Goal: Task Accomplishment & Management: Complete application form

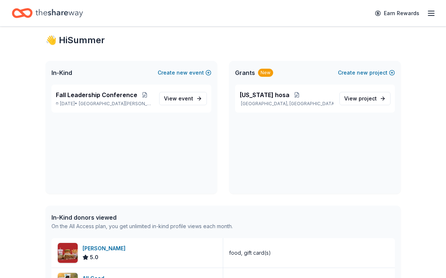
scroll to position [17, 0]
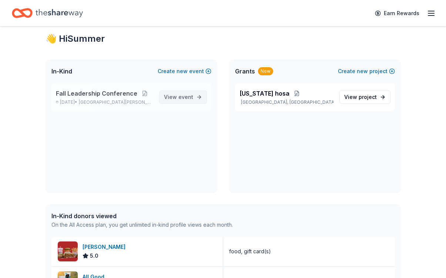
click at [180, 97] on span "event" at bounding box center [185, 97] width 15 height 6
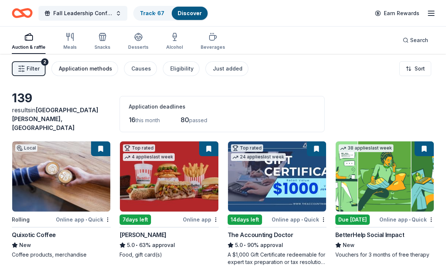
click at [99, 70] on div "Application methods" at bounding box center [85, 68] width 53 height 9
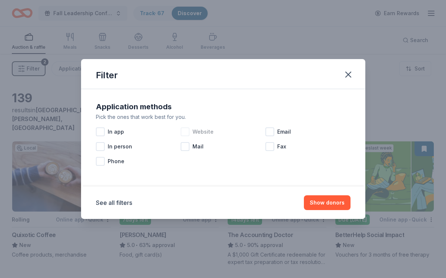
click at [186, 131] on div at bounding box center [184, 132] width 9 height 9
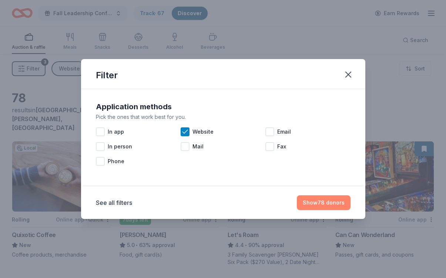
click at [323, 203] on button "Show 78 donors" at bounding box center [324, 203] width 54 height 15
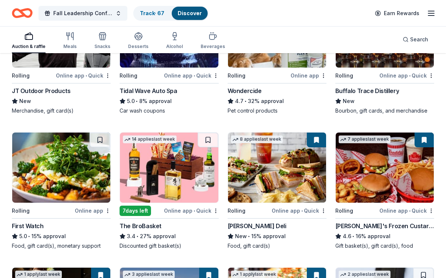
scroll to position [577, 0]
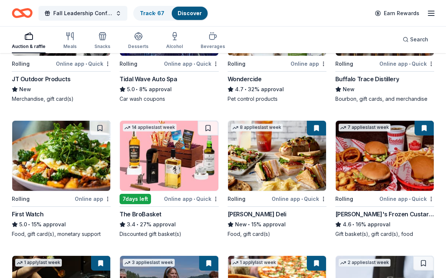
click at [31, 212] on div "First Watch" at bounding box center [28, 214] width 32 height 9
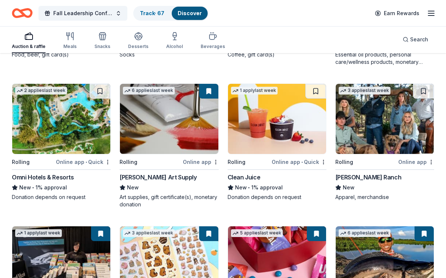
scroll to position [1170, 0]
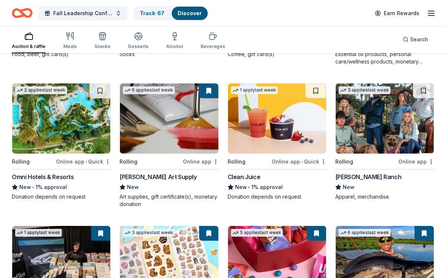
click at [251, 173] on div "Clean Juice" at bounding box center [243, 177] width 33 height 9
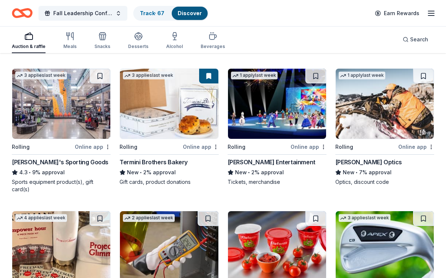
scroll to position [1460, 0]
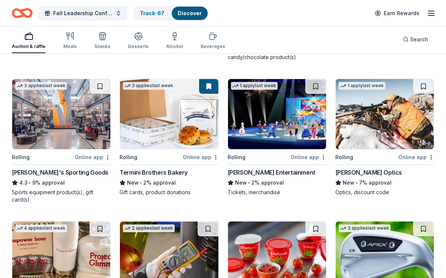
click at [59, 169] on div "Dick's Sporting Goods" at bounding box center [60, 172] width 96 height 9
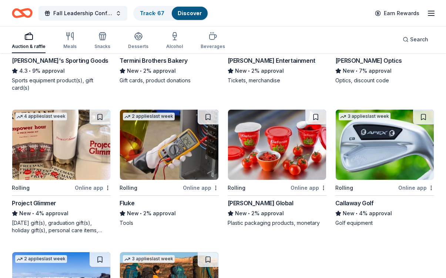
scroll to position [1574, 0]
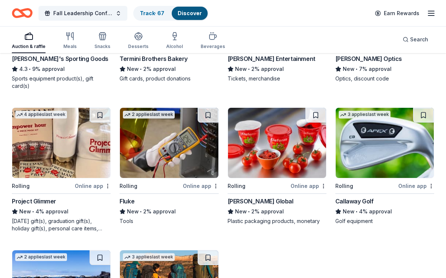
click at [51, 197] on div "Project Glimmer" at bounding box center [34, 201] width 44 height 9
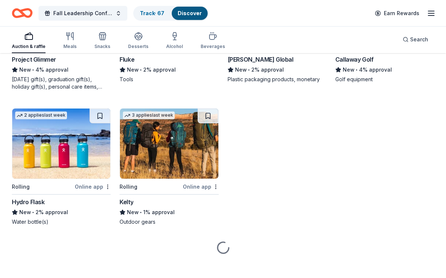
scroll to position [1717, 0]
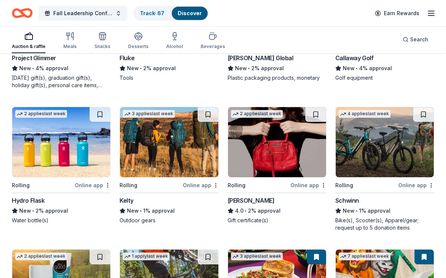
click at [40, 198] on div "Hydro Flask" at bounding box center [28, 200] width 33 height 9
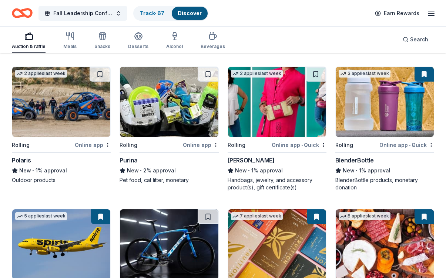
scroll to position [2179, 0]
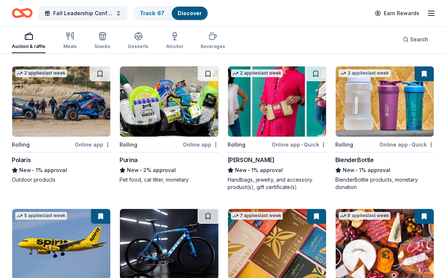
click at [133, 156] on div "Purina" at bounding box center [128, 160] width 18 height 9
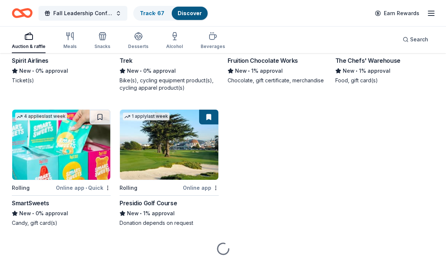
scroll to position [2422, 0]
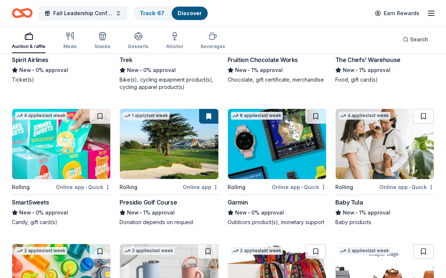
click at [38, 200] on div "SmartSweets" at bounding box center [30, 202] width 37 height 9
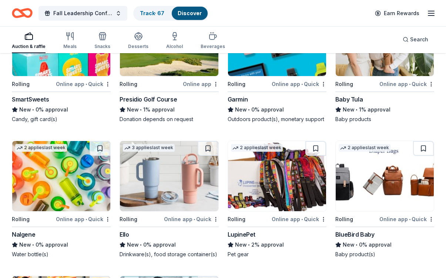
scroll to position [2527, 0]
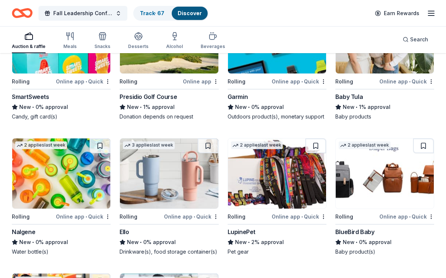
click at [127, 228] on div "Ello" at bounding box center [123, 232] width 9 height 9
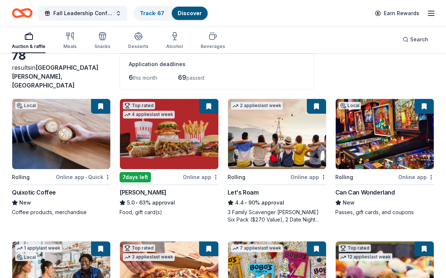
scroll to position [0, 0]
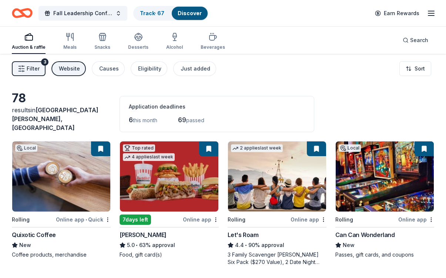
click at [37, 68] on span "Filter" at bounding box center [33, 68] width 13 height 9
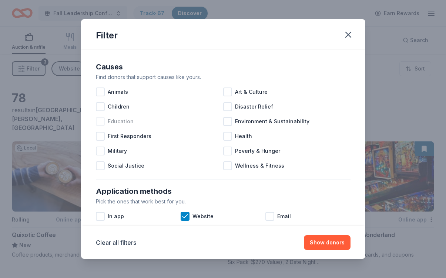
click at [96, 123] on div at bounding box center [100, 121] width 9 height 9
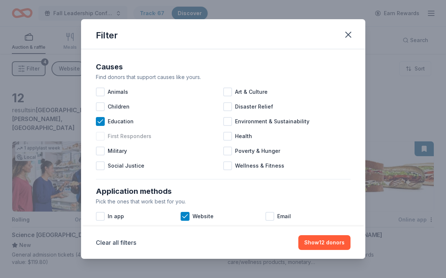
click at [101, 135] on div at bounding box center [100, 136] width 9 height 9
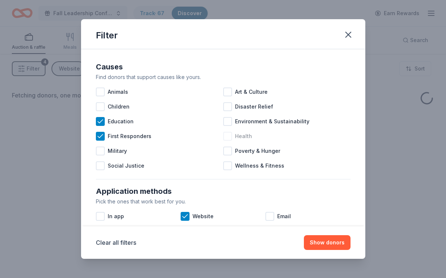
click at [229, 138] on div at bounding box center [227, 136] width 9 height 9
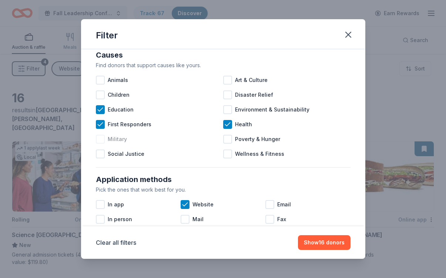
scroll to position [3, 0]
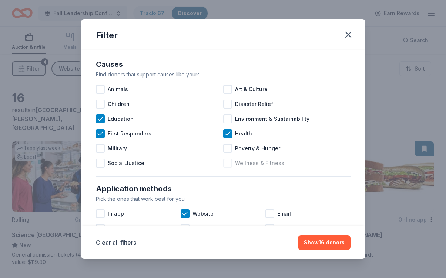
click at [226, 163] on div at bounding box center [227, 163] width 9 height 9
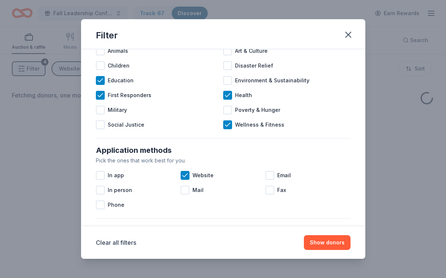
scroll to position [66, 0]
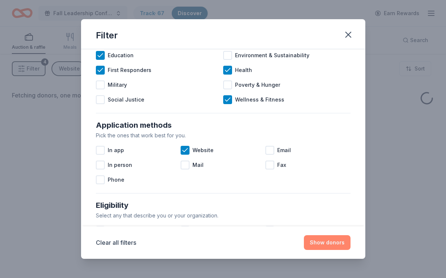
click at [318, 246] on button "Show donors" at bounding box center [327, 243] width 47 height 15
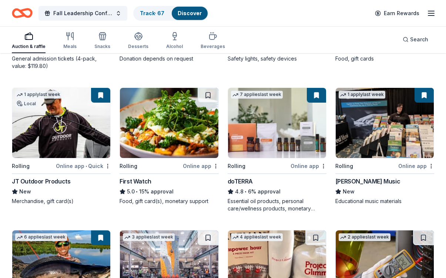
scroll to position [193, 0]
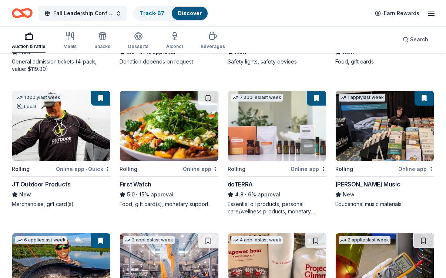
click at [170, 140] on img at bounding box center [169, 126] width 98 height 70
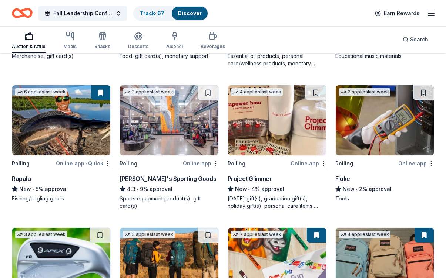
scroll to position [342, 0]
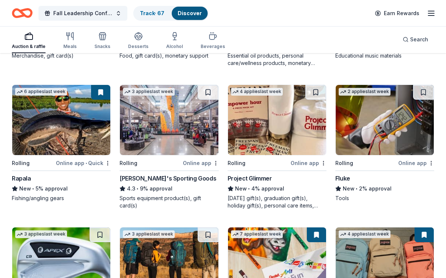
click at [263, 137] on img at bounding box center [277, 120] width 98 height 70
click at [192, 120] on img at bounding box center [169, 120] width 98 height 70
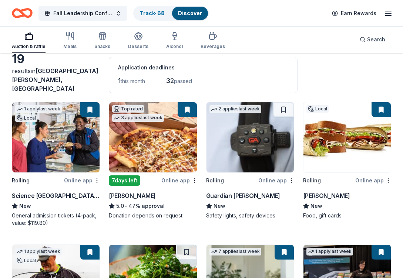
scroll to position [0, 0]
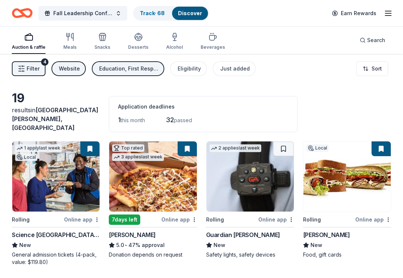
click at [34, 67] on span "Filter" at bounding box center [33, 68] width 13 height 9
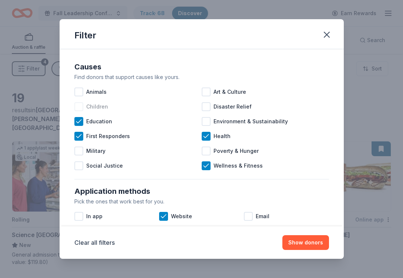
click at [82, 106] on div at bounding box center [78, 106] width 9 height 9
click at [299, 241] on button "Show 21 donors" at bounding box center [303, 243] width 52 height 15
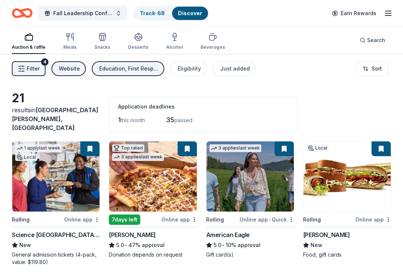
click at [101, 74] on button "Education, First Responders, Health, Wellness & Fitness, Children" at bounding box center [128, 68] width 72 height 15
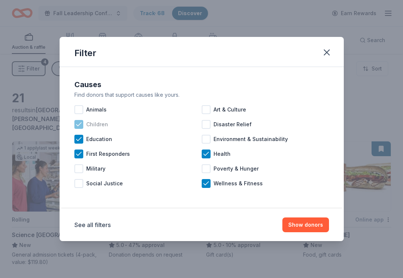
click at [84, 131] on div "Children" at bounding box center [137, 124] width 127 height 15
click at [83, 139] on div "Education" at bounding box center [137, 139] width 127 height 15
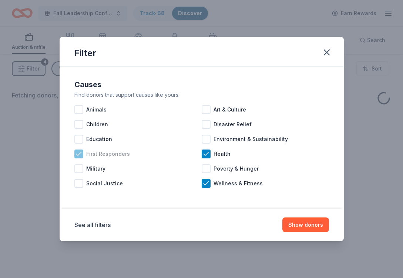
click at [81, 152] on icon at bounding box center [78, 153] width 5 height 3
click at [204, 156] on icon at bounding box center [205, 153] width 7 height 7
click at [206, 185] on icon at bounding box center [205, 183] width 7 height 7
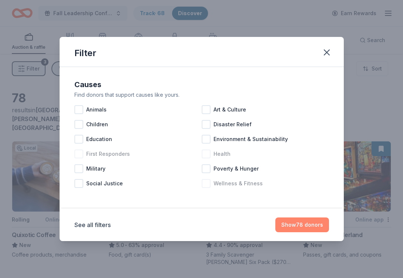
click at [296, 230] on button "Show 78 donors" at bounding box center [302, 225] width 54 height 15
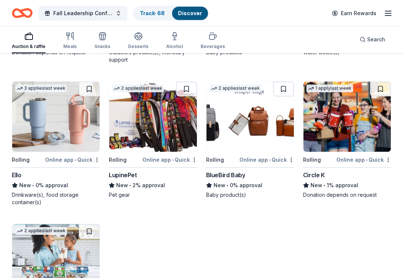
scroll to position [2605, 0]
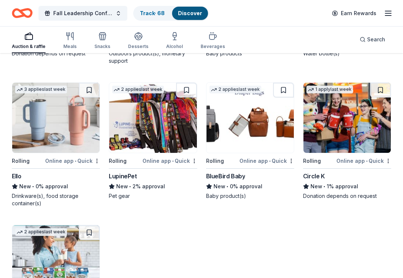
click at [20, 172] on div "Ello" at bounding box center [16, 176] width 9 height 9
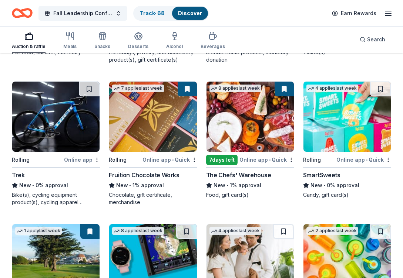
scroll to position [2302, 0]
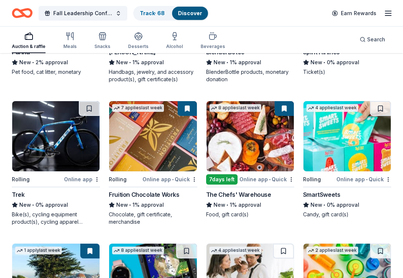
click at [319, 184] on div "4 applies last week Rolling Online app • Quick SmartSweets New • 0% approval Ca…" at bounding box center [347, 160] width 88 height 118
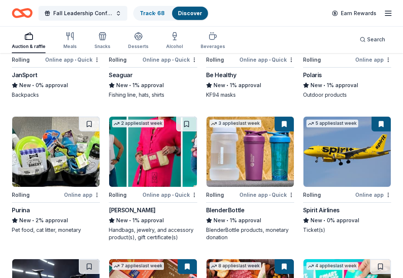
scroll to position [2147, 0]
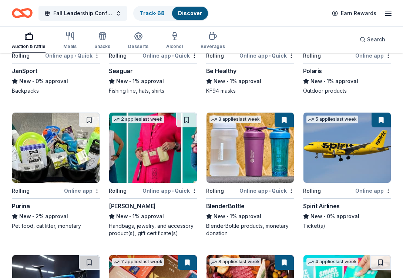
click at [23, 203] on div "Purina" at bounding box center [21, 206] width 18 height 9
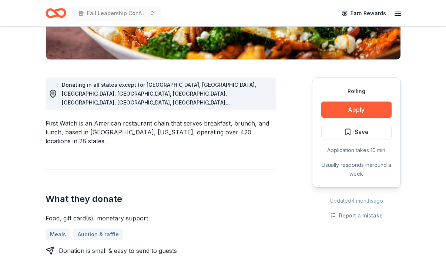
scroll to position [172, 0]
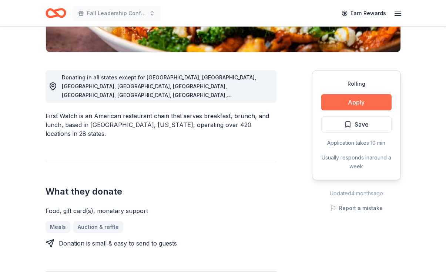
click at [338, 101] on button "Apply" at bounding box center [356, 102] width 70 height 16
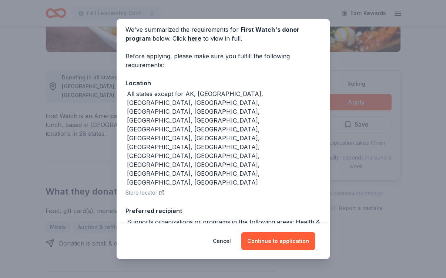
scroll to position [0, 0]
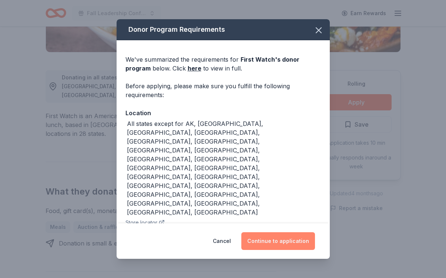
click at [265, 243] on button "Continue to application" at bounding box center [278, 242] width 74 height 18
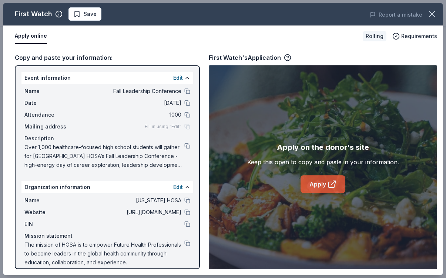
click at [312, 184] on link "Apply" at bounding box center [322, 185] width 45 height 18
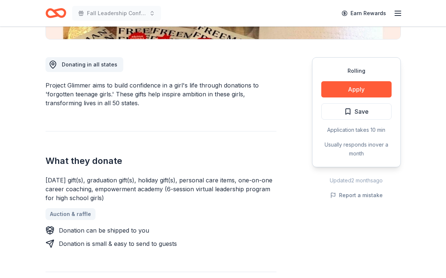
scroll to position [183, 0]
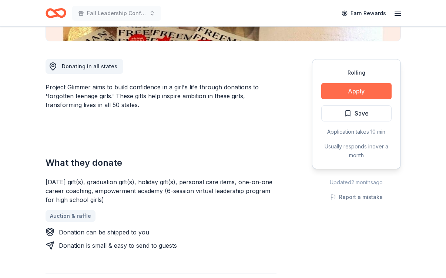
click at [346, 88] on button "Apply" at bounding box center [356, 91] width 70 height 16
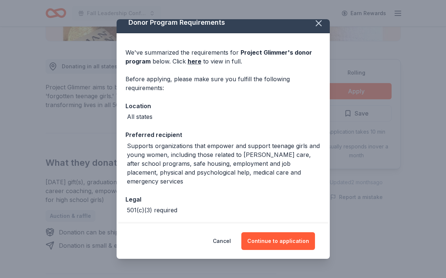
scroll to position [28, 0]
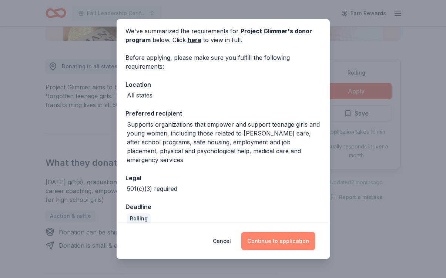
click at [267, 239] on button "Continue to application" at bounding box center [278, 242] width 74 height 18
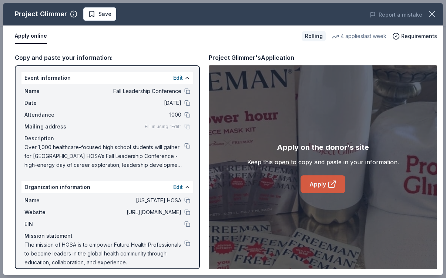
click at [320, 177] on link "Apply" at bounding box center [322, 185] width 45 height 18
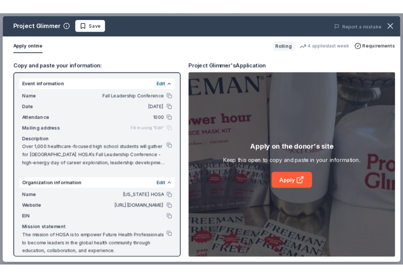
scroll to position [7, 0]
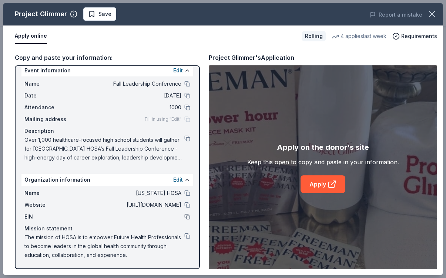
click at [187, 217] on button at bounding box center [187, 217] width 6 height 6
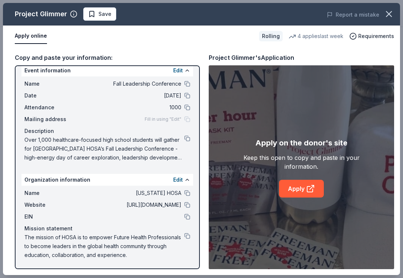
click at [187, 118] on div "Fill in using "Edit"" at bounding box center [167, 119] width 45 height 6
click at [187, 236] on button at bounding box center [187, 236] width 6 height 6
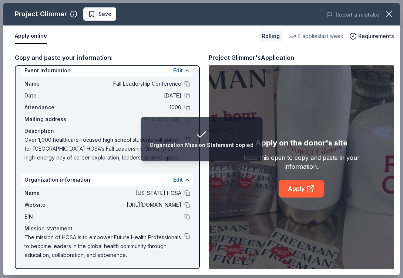
scroll to position [0, 0]
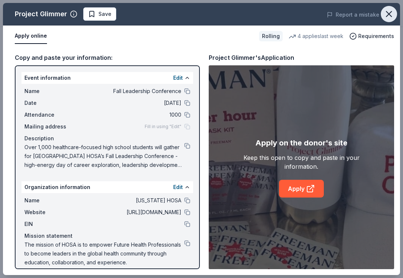
click at [391, 15] on icon "button" at bounding box center [388, 14] width 10 height 10
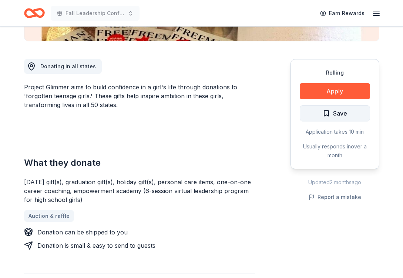
click at [325, 114] on span "Save" at bounding box center [334, 114] width 24 height 10
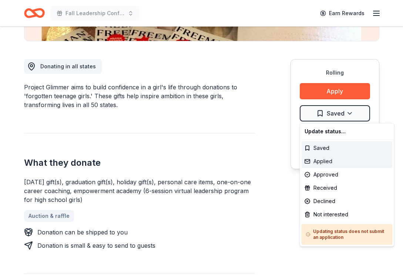
click at [332, 163] on div "Applied" at bounding box center [346, 161] width 91 height 13
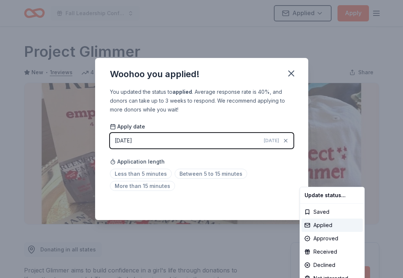
click at [154, 175] on html "Fall Leadership Conference Applied Apply Rolling Share Project Glimmer New • 1 …" at bounding box center [201, 139] width 403 height 278
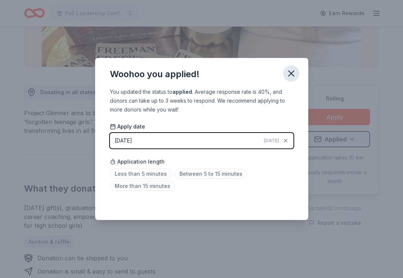
click at [288, 76] on icon "button" at bounding box center [291, 73] width 10 height 10
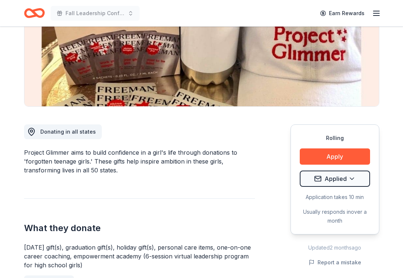
scroll to position [88, 0]
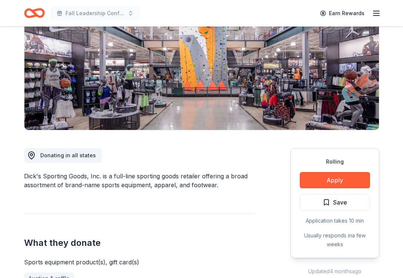
scroll to position [132, 0]
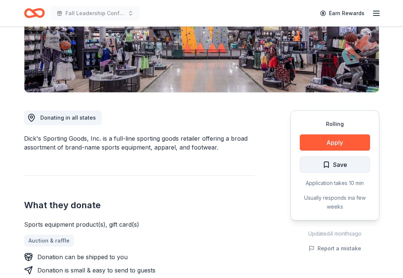
click at [332, 166] on span "Save" at bounding box center [334, 165] width 24 height 10
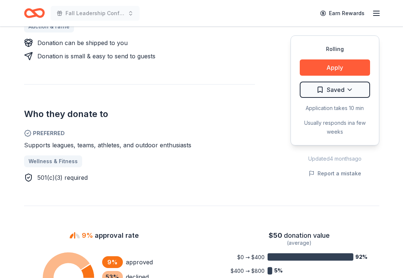
scroll to position [352, 0]
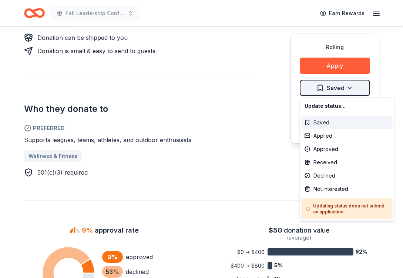
click at [321, 119] on div "Saved" at bounding box center [346, 122] width 91 height 13
click at [329, 187] on div "Not interested" at bounding box center [346, 189] width 91 height 13
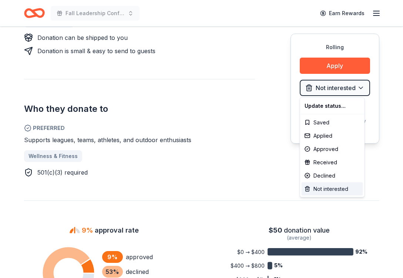
click at [331, 191] on div "Not interested" at bounding box center [331, 189] width 61 height 13
click at [331, 105] on div "Update status..." at bounding box center [331, 105] width 61 height 13
click at [326, 123] on div "Saved" at bounding box center [331, 122] width 61 height 13
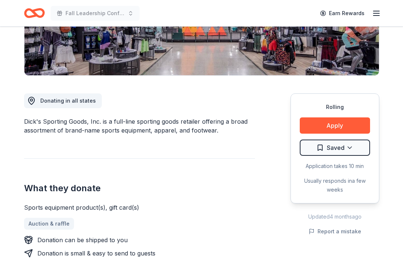
scroll to position [169, 0]
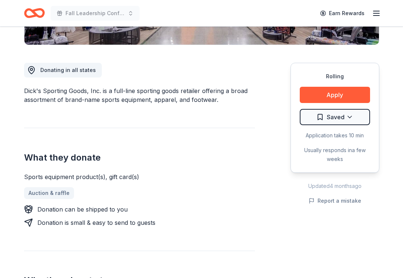
scroll to position [180, 0]
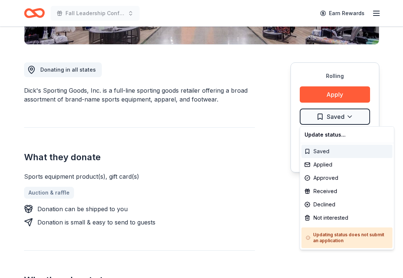
click at [330, 151] on div "Saved" at bounding box center [346, 151] width 91 height 13
click at [332, 134] on div "Update status..." at bounding box center [346, 134] width 91 height 13
click at [341, 216] on div "Not interested" at bounding box center [346, 217] width 91 height 13
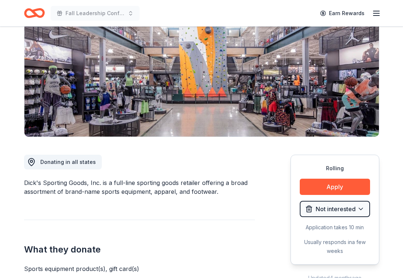
scroll to position [0, 0]
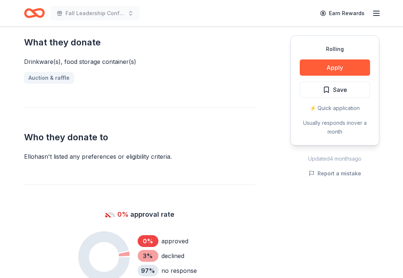
scroll to position [213, 0]
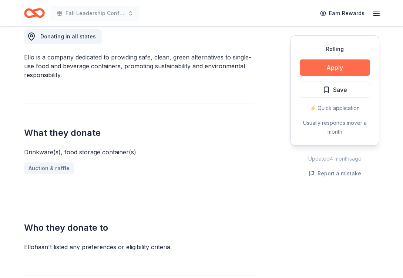
click at [322, 70] on button "Apply" at bounding box center [334, 68] width 70 height 16
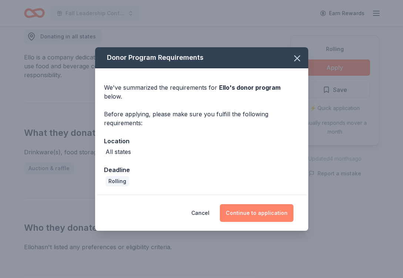
click at [250, 212] on button "Continue to application" at bounding box center [257, 213] width 74 height 18
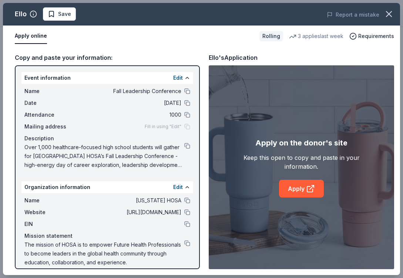
scroll to position [7, 0]
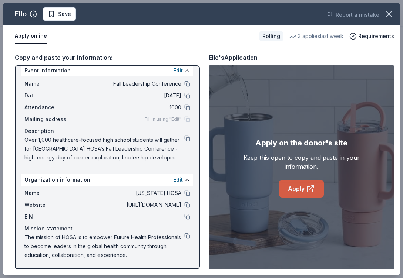
click at [294, 191] on link "Apply" at bounding box center [301, 189] width 45 height 18
click at [188, 237] on button at bounding box center [187, 236] width 6 height 6
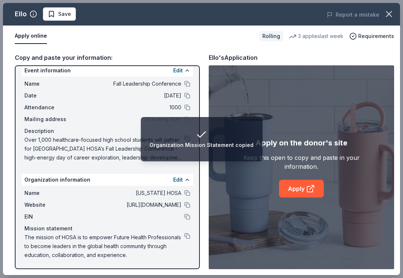
click at [190, 161] on div "Over 1,000 healthcare-focused high school students will gather for MN HOSA’s Fa…" at bounding box center [107, 149] width 166 height 27
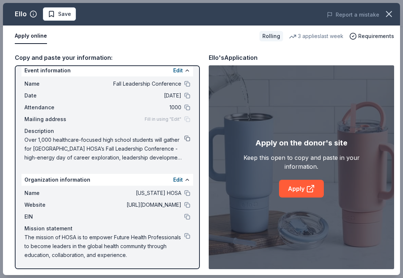
click at [187, 140] on button at bounding box center [187, 139] width 6 height 6
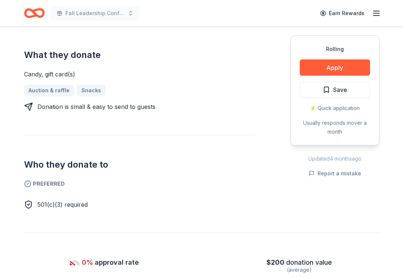
scroll to position [292, 0]
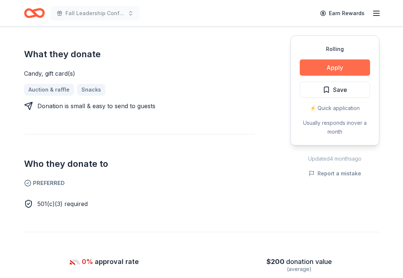
click at [322, 68] on button "Apply" at bounding box center [334, 68] width 70 height 16
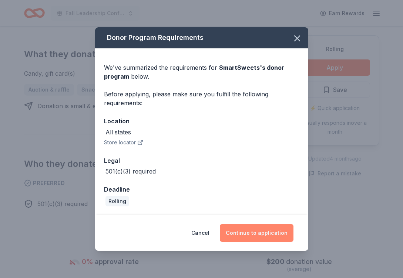
click at [243, 232] on button "Continue to application" at bounding box center [257, 233] width 74 height 18
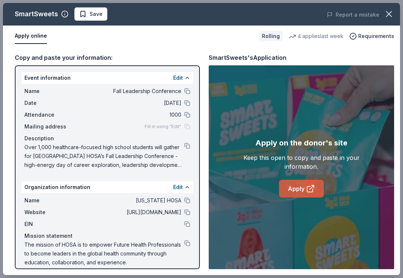
click at [292, 193] on link "Apply" at bounding box center [301, 189] width 45 height 18
click at [186, 91] on button at bounding box center [187, 91] width 6 height 6
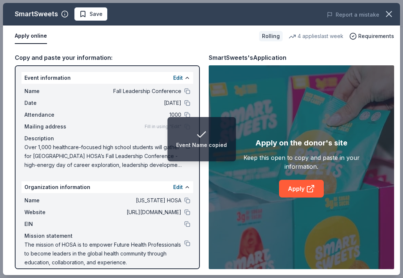
click at [128, 138] on div "Description" at bounding box center [107, 138] width 166 height 9
click at [189, 146] on div "Event Name copied" at bounding box center [201, 145] width 51 height 9
click at [190, 145] on div "Event Name copied" at bounding box center [201, 145] width 51 height 9
drag, startPoint x: 59, startPoint y: 150, endPoint x: 124, endPoint y: 164, distance: 66.6
click at [124, 164] on span "Over 1,000 healthcare-focused high school students will gather for [GEOGRAPHIC_…" at bounding box center [104, 156] width 160 height 27
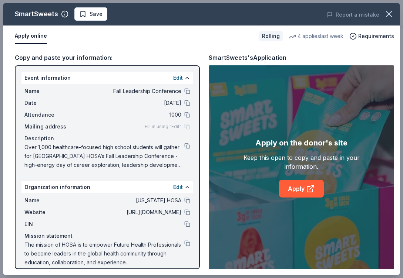
click at [191, 148] on div "Name Fall Leadership Conference Date 10/31/25 Attendance 1000 Mailing address F…" at bounding box center [107, 128] width 172 height 89
click at [189, 148] on button at bounding box center [187, 146] width 6 height 6
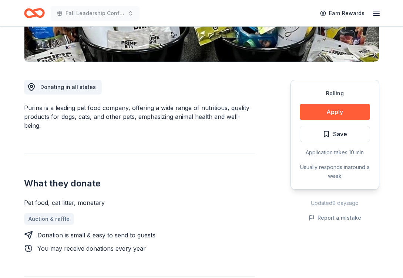
scroll to position [162, 0]
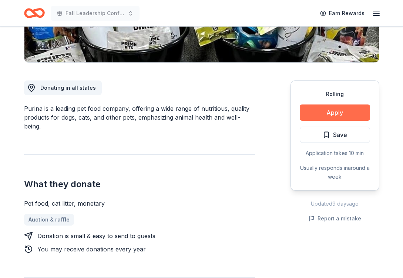
click at [335, 112] on button "Apply" at bounding box center [334, 113] width 70 height 16
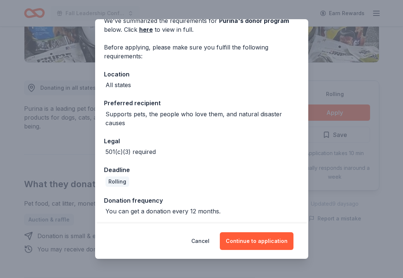
scroll to position [40, 0]
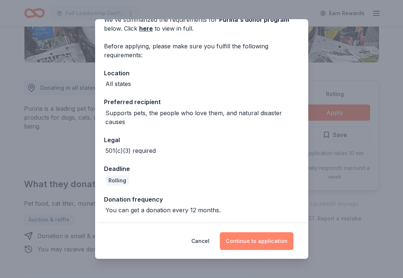
click at [241, 244] on button "Continue to application" at bounding box center [257, 242] width 74 height 18
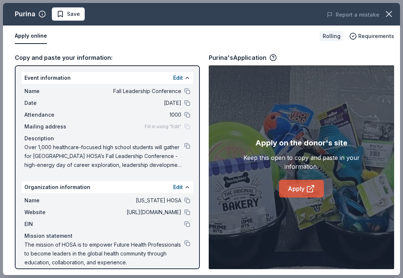
click at [296, 184] on link "Apply" at bounding box center [301, 189] width 45 height 18
click at [391, 12] on icon "button" at bounding box center [388, 13] width 5 height 5
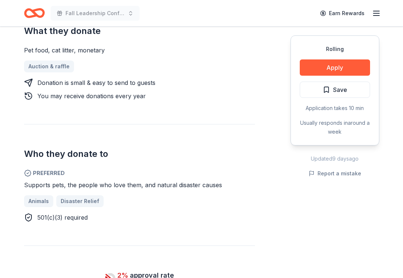
scroll to position [316, 0]
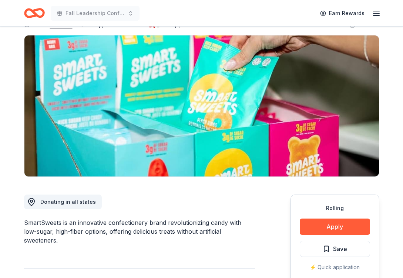
scroll to position [98, 0]
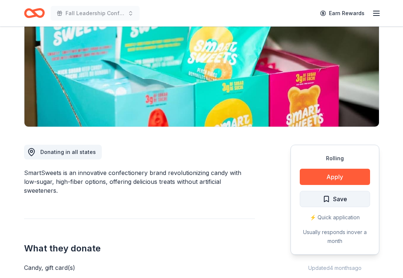
click at [322, 204] on button "Save" at bounding box center [334, 199] width 70 height 16
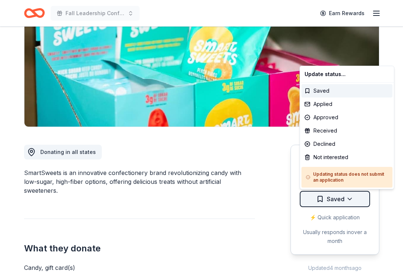
click at [347, 181] on html "Fall Leadership Conference Earn Rewards Rolling Share SmartSweets New • 1 revie…" at bounding box center [201, 41] width 403 height 278
click at [331, 107] on div "Applied" at bounding box center [346, 104] width 91 height 13
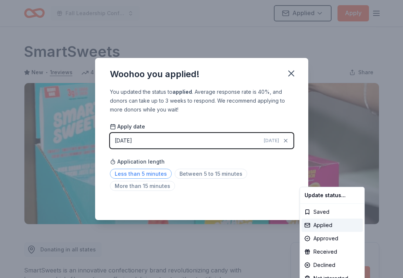
click at [152, 173] on html "Fall Leadership Conference Applied Apply Rolling Share SmartSweets New • 1 revi…" at bounding box center [201, 139] width 403 height 278
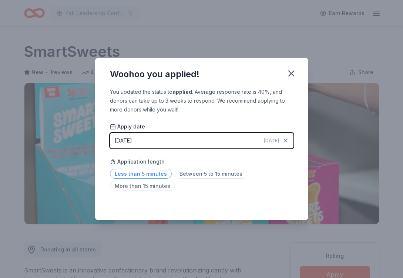
scroll to position [158, 0]
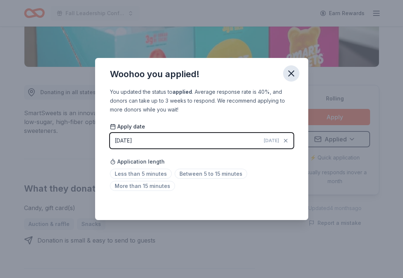
click at [288, 78] on icon "button" at bounding box center [291, 73] width 10 height 10
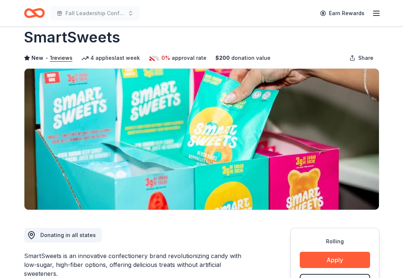
scroll to position [0, 0]
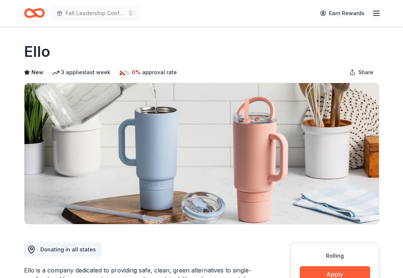
scroll to position [213, 0]
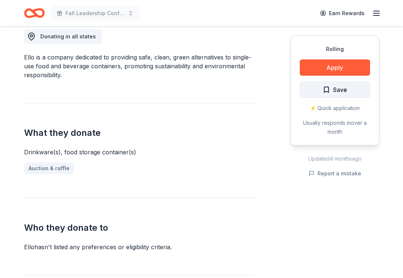
click at [335, 86] on span "Save" at bounding box center [340, 90] width 14 height 10
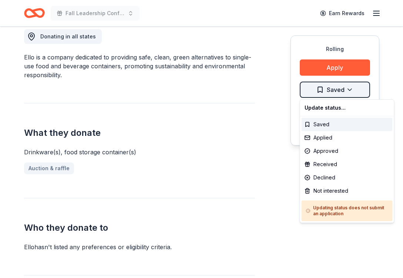
click at [325, 138] on div "Applied" at bounding box center [346, 137] width 91 height 13
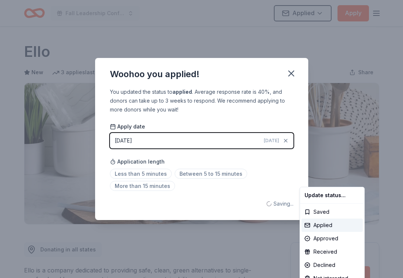
scroll to position [0, 0]
click at [151, 176] on html "Fall Leadership Conference Applied Apply Rolling Share Ello New 3 applies last …" at bounding box center [201, 139] width 403 height 278
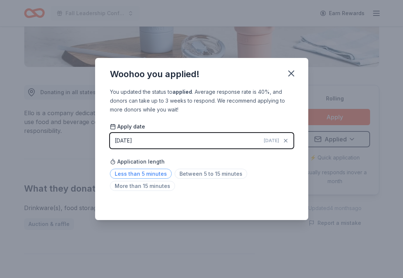
click at [146, 175] on span "Less than 5 minutes" at bounding box center [141, 174] width 62 height 10
click at [292, 75] on icon "button" at bounding box center [291, 73] width 10 height 10
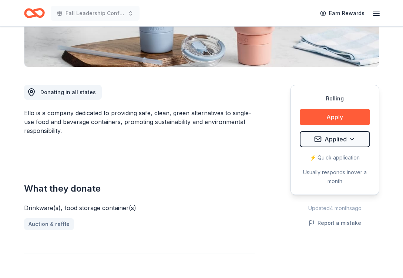
scroll to position [0, 0]
